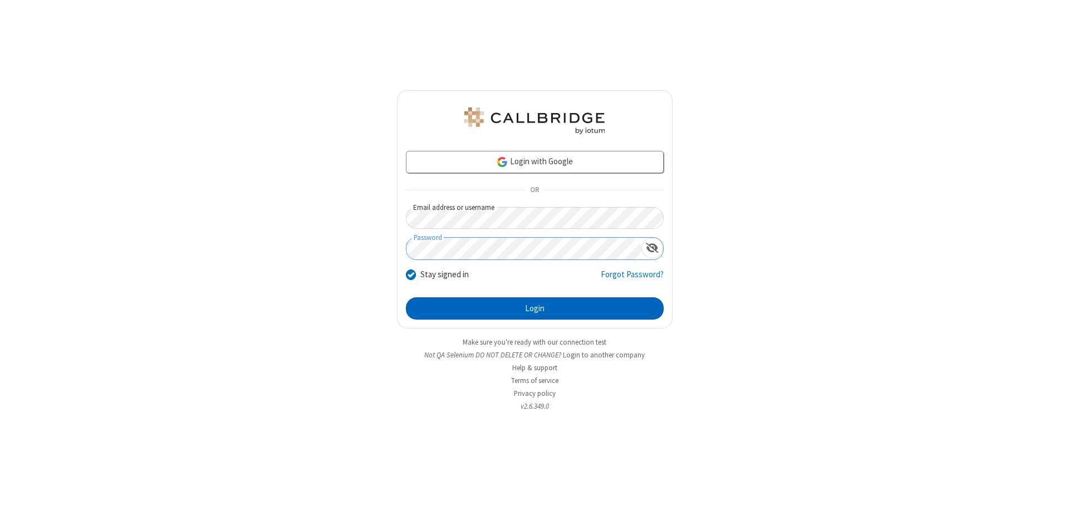
click at [534, 308] on button "Login" at bounding box center [535, 308] width 258 height 22
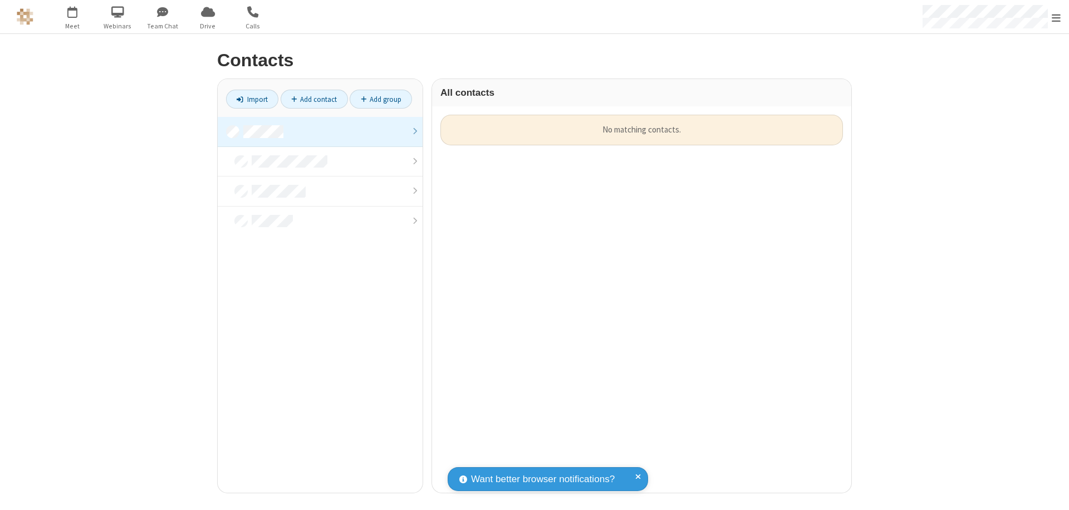
click at [320, 131] on link at bounding box center [320, 132] width 205 height 30
click at [314, 99] on link "Add contact" at bounding box center [314, 99] width 67 height 19
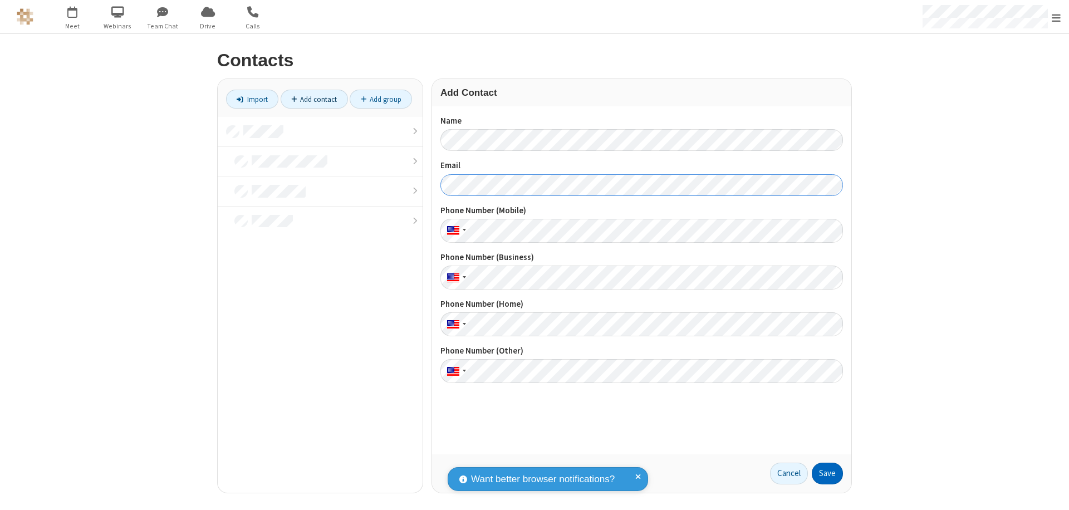
click at [827, 473] on button "Save" at bounding box center [827, 474] width 31 height 22
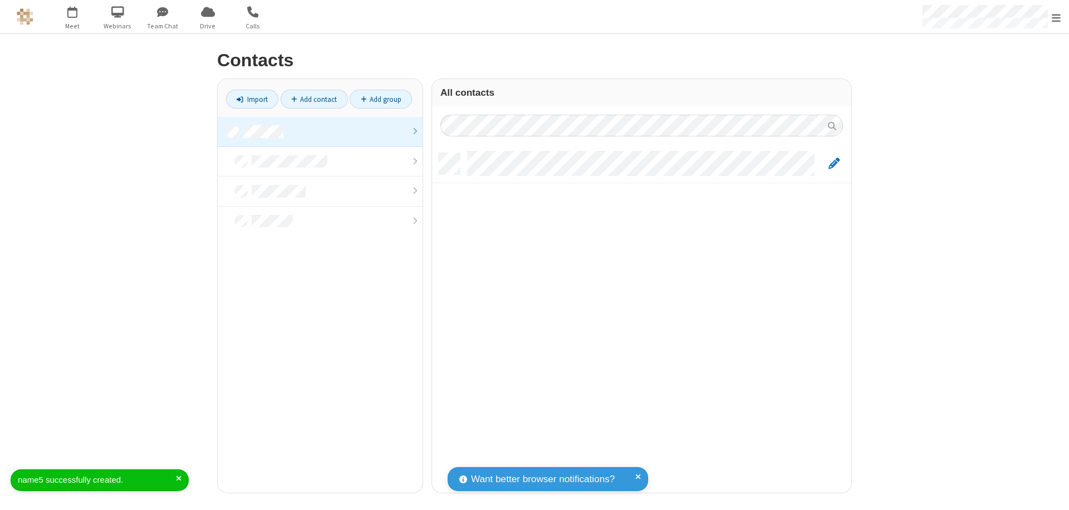
scroll to position [340, 411]
